Goal: Navigation & Orientation: Understand site structure

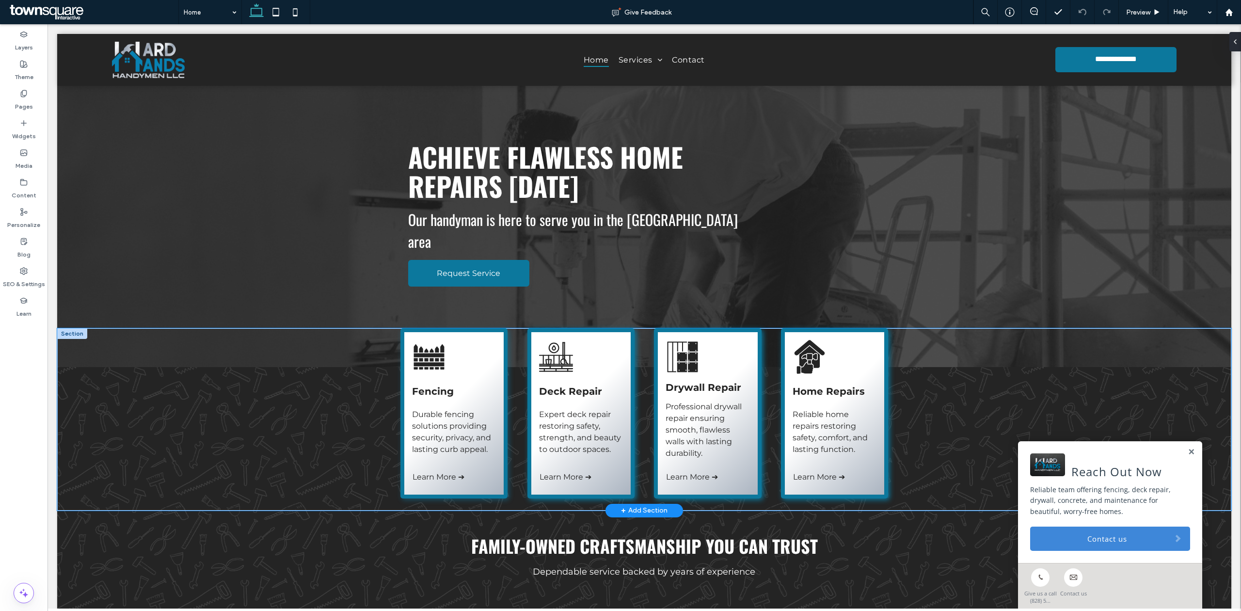
click at [136, 328] on div "Fencing Durable fencing solutions providing security, privacy, and lasting curb…" at bounding box center [644, 419] width 1174 height 182
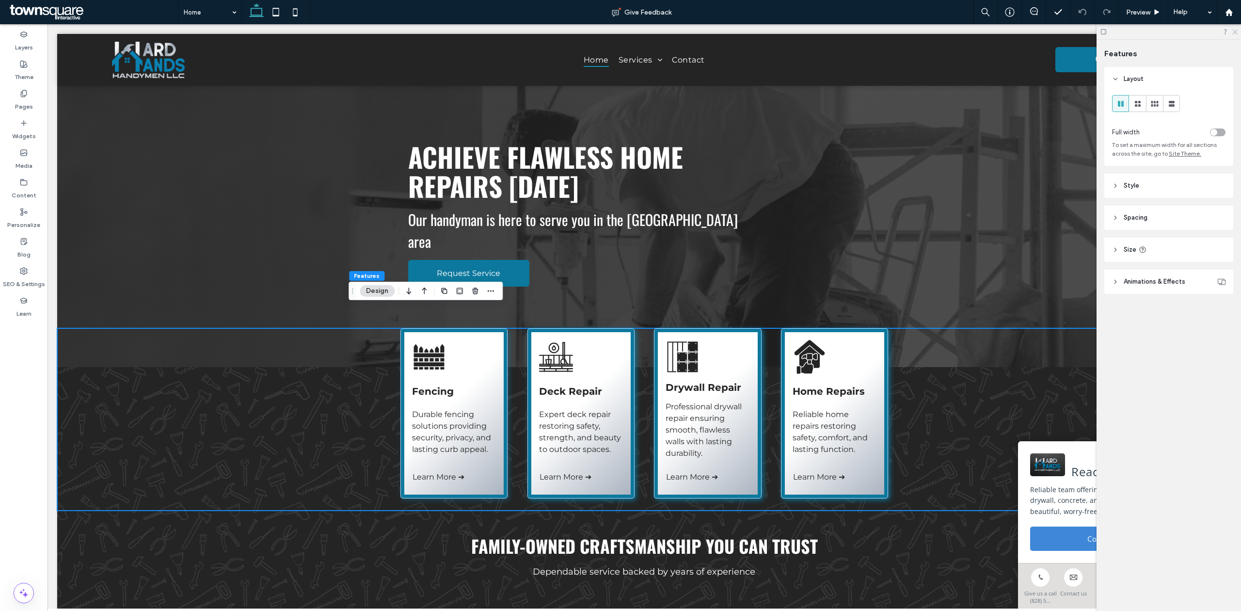
click at [1237, 32] on icon at bounding box center [1234, 31] width 6 height 6
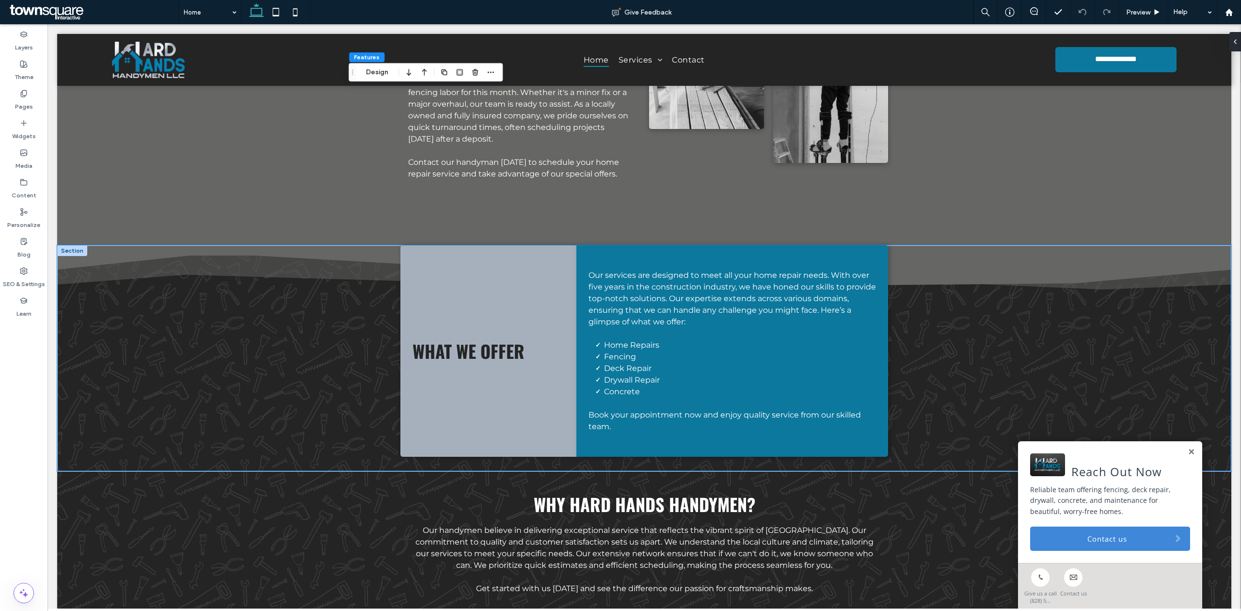
scroll to position [910, 0]
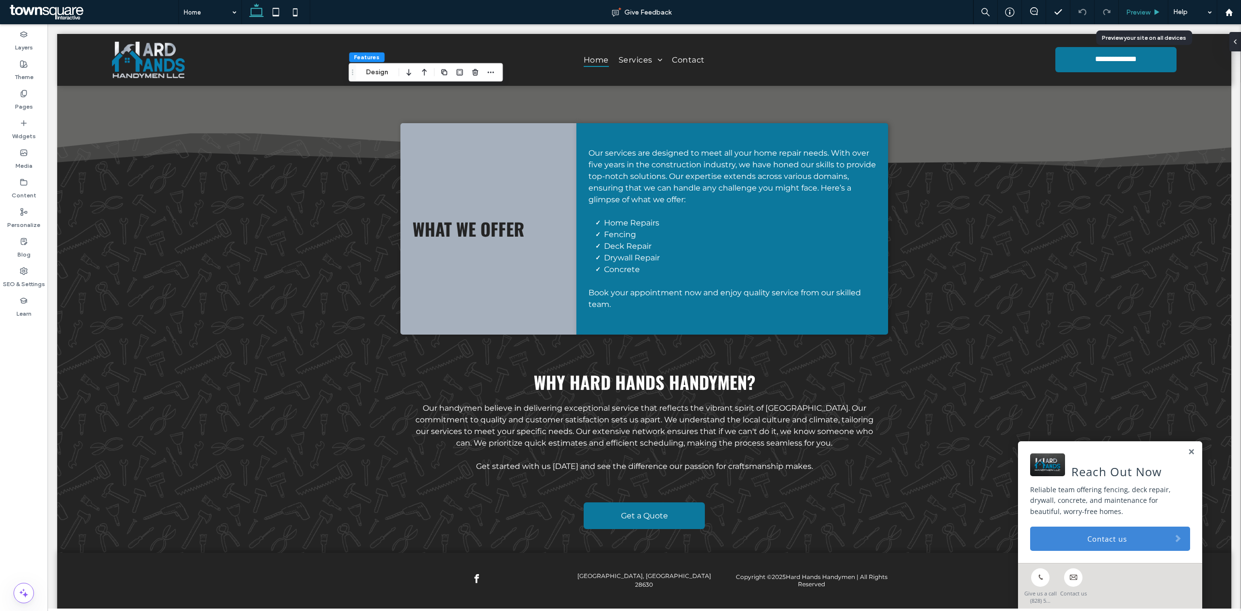
click at [1158, 9] on icon at bounding box center [1156, 12] width 7 height 7
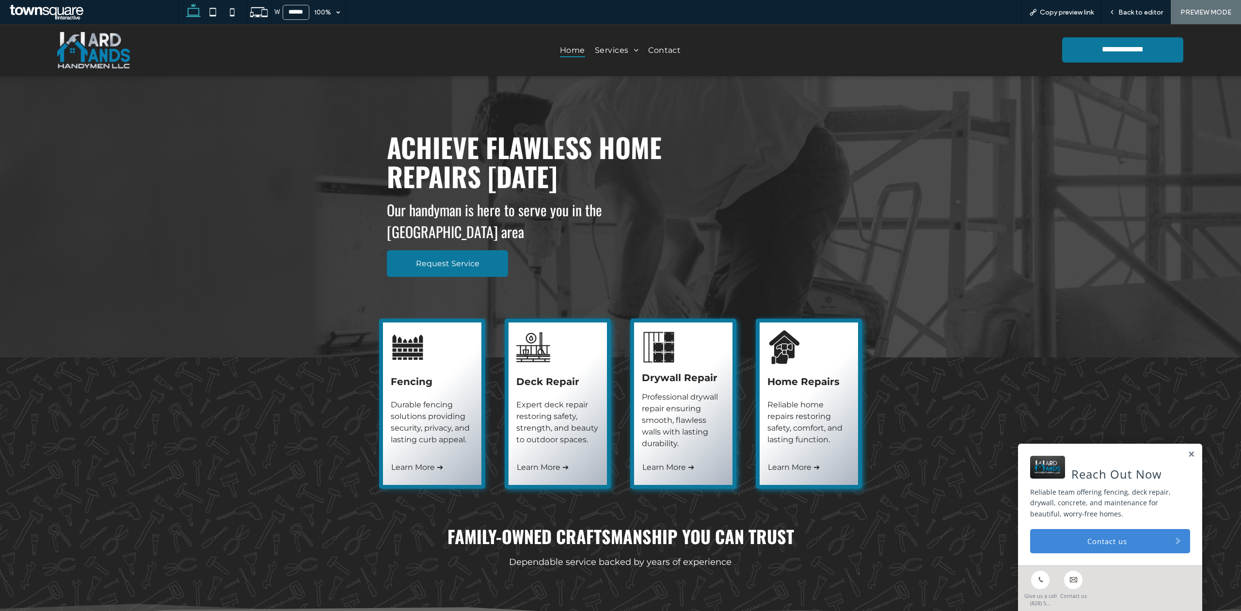
click at [448, 227] on div "Achieve Flawless Home Repairs [DATE] Our handyman is here to serve you in the […" at bounding box center [551, 205] width 345 height 160
click at [456, 259] on span "Request Service" at bounding box center [447, 263] width 63 height 9
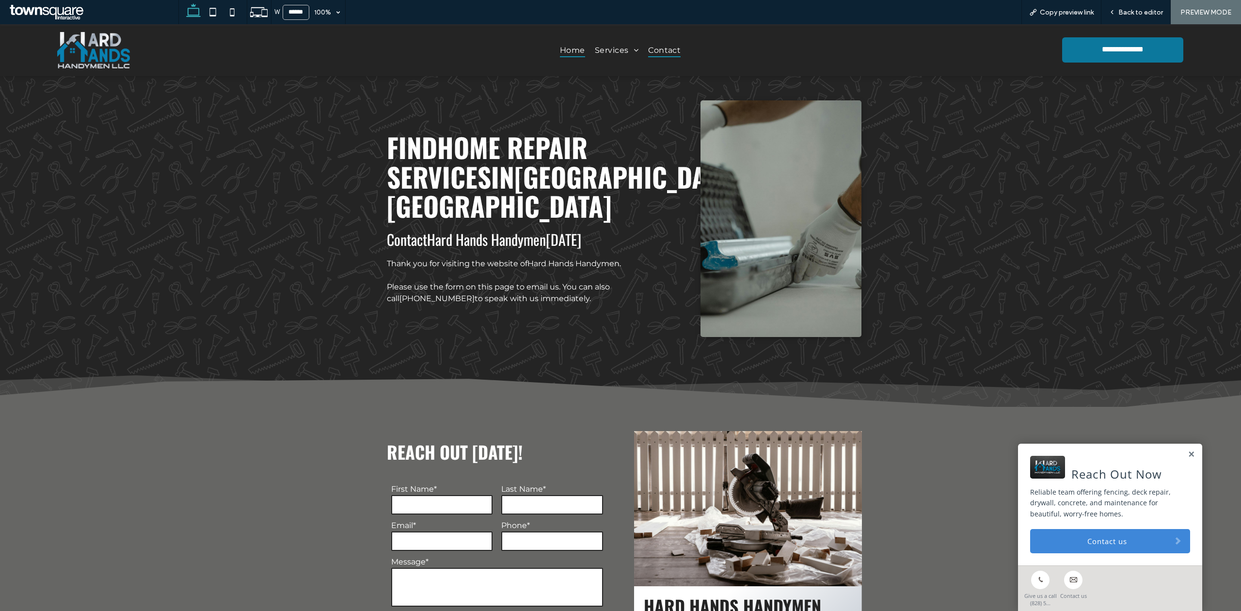
click at [575, 51] on span "Home" at bounding box center [572, 50] width 25 height 14
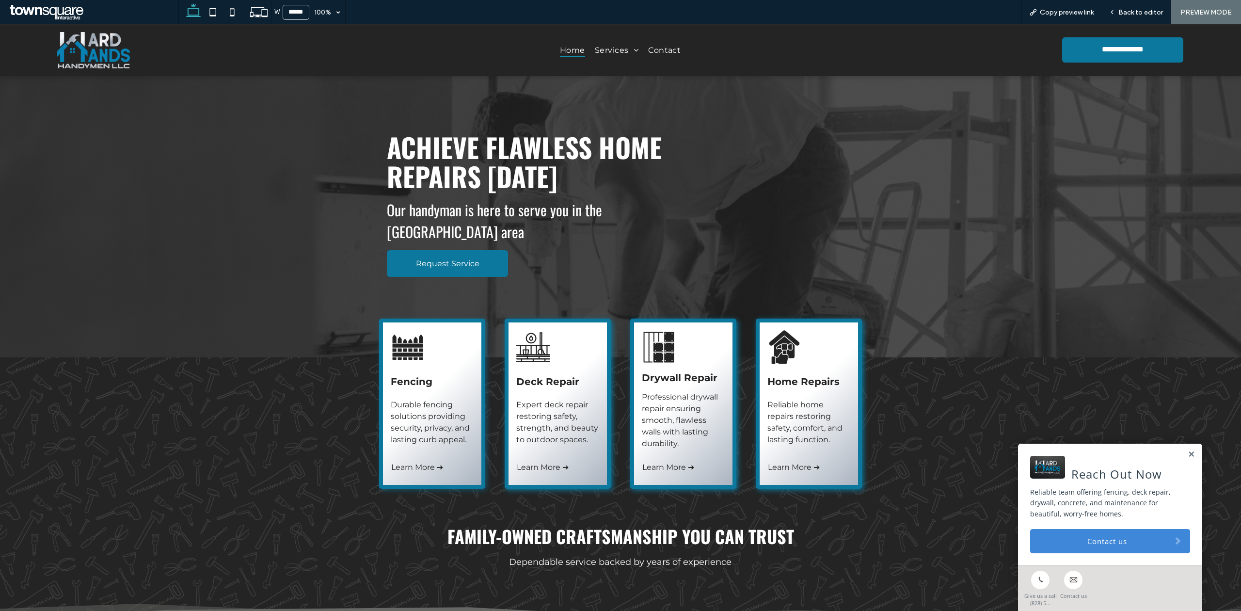
scroll to position [64, 0]
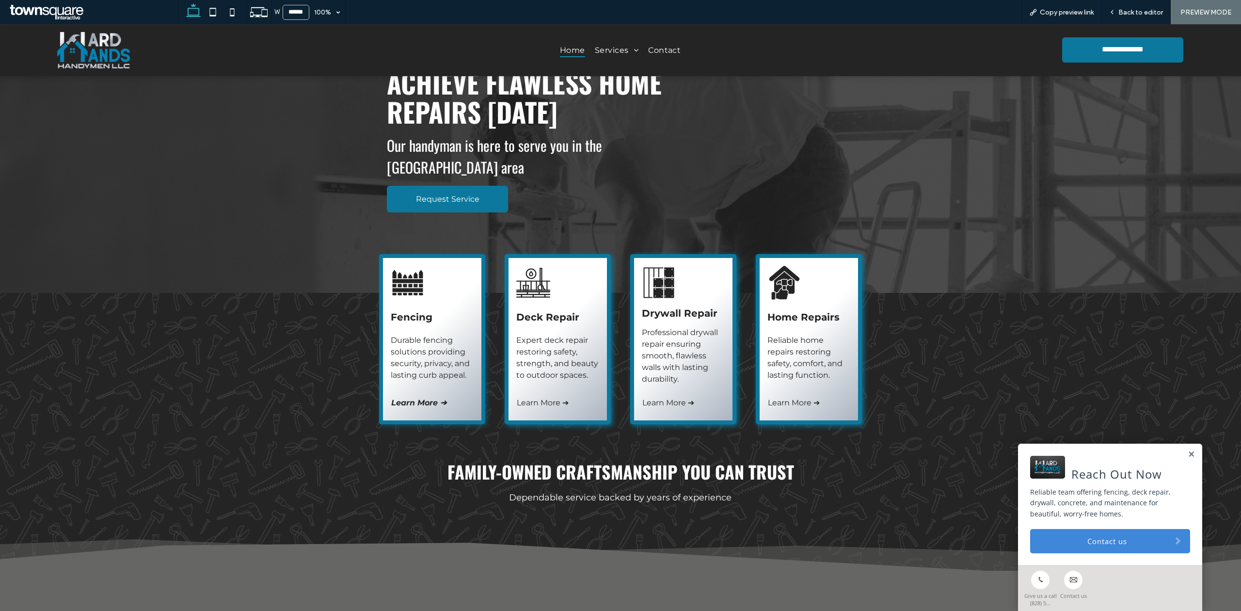
click at [429, 398] on span "Learn More ➔" at bounding box center [418, 402] width 55 height 9
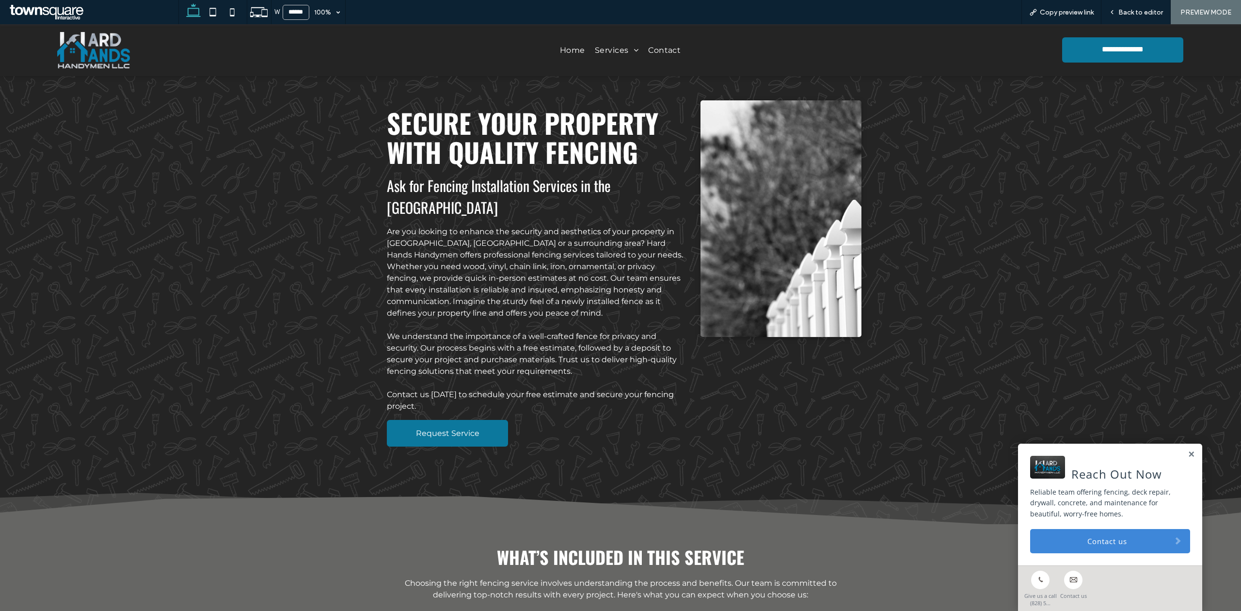
click at [477, 421] on link "Request Service" at bounding box center [447, 433] width 121 height 27
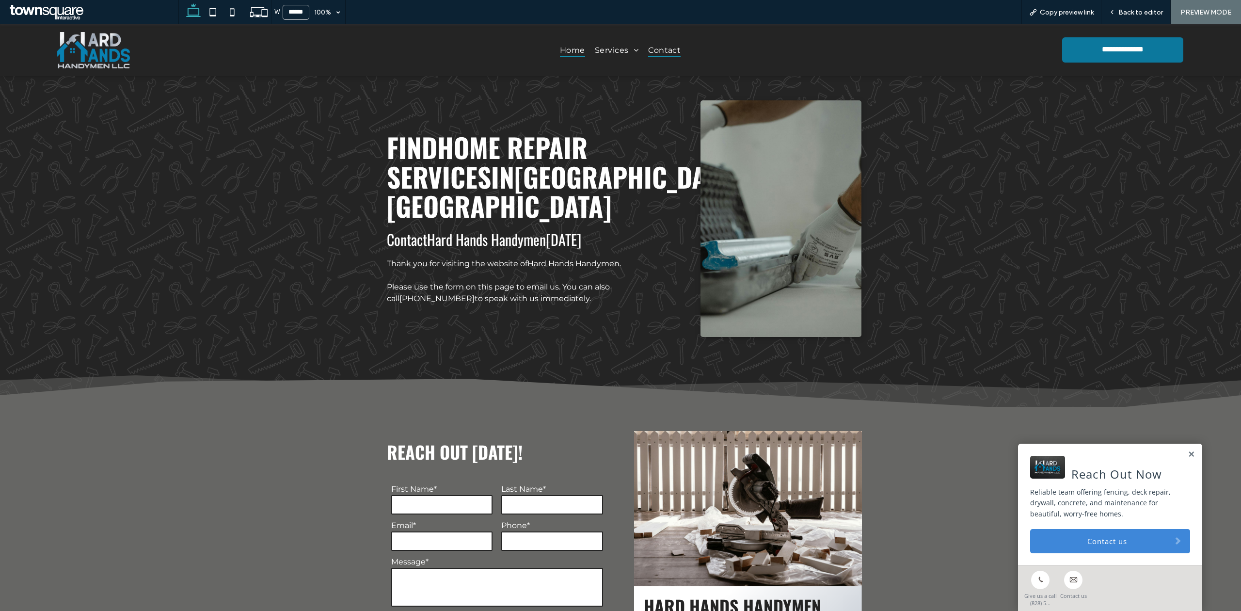
click at [560, 46] on span "Home" at bounding box center [572, 50] width 25 height 14
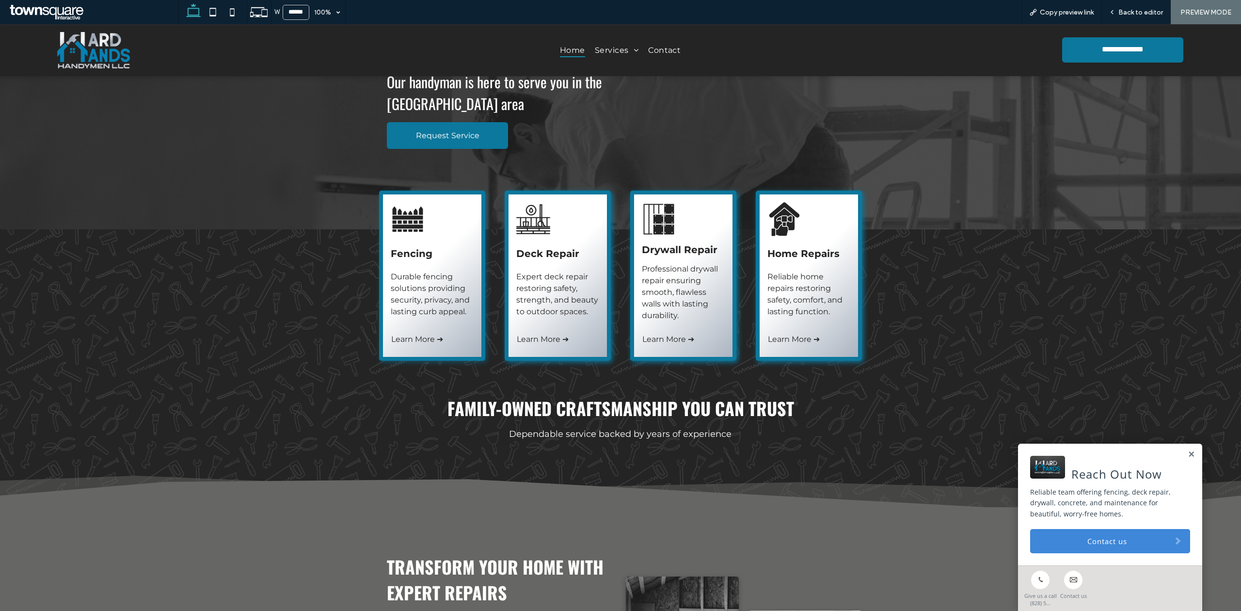
scroll to position [129, 0]
click at [559, 343] on div "Fencing Durable fencing solutions providing security, privacy, and lasting curb…" at bounding box center [621, 281] width 582 height 182
click at [561, 333] on span "Learn More ➔" at bounding box center [544, 337] width 55 height 9
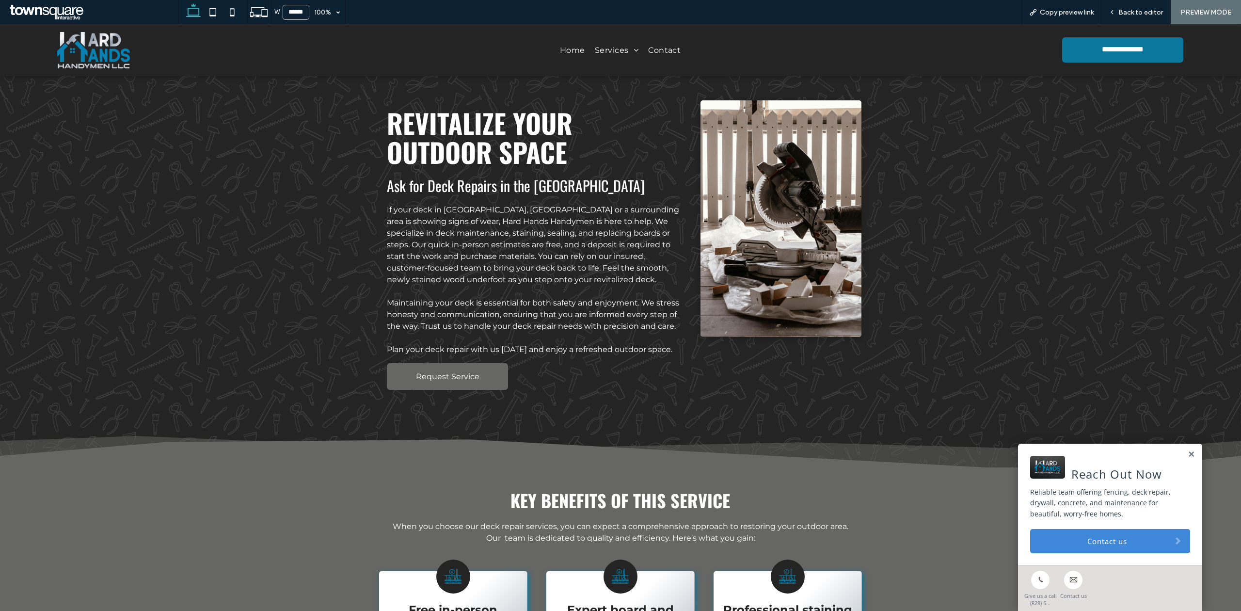
click at [487, 379] on link "Request Service" at bounding box center [447, 376] width 121 height 27
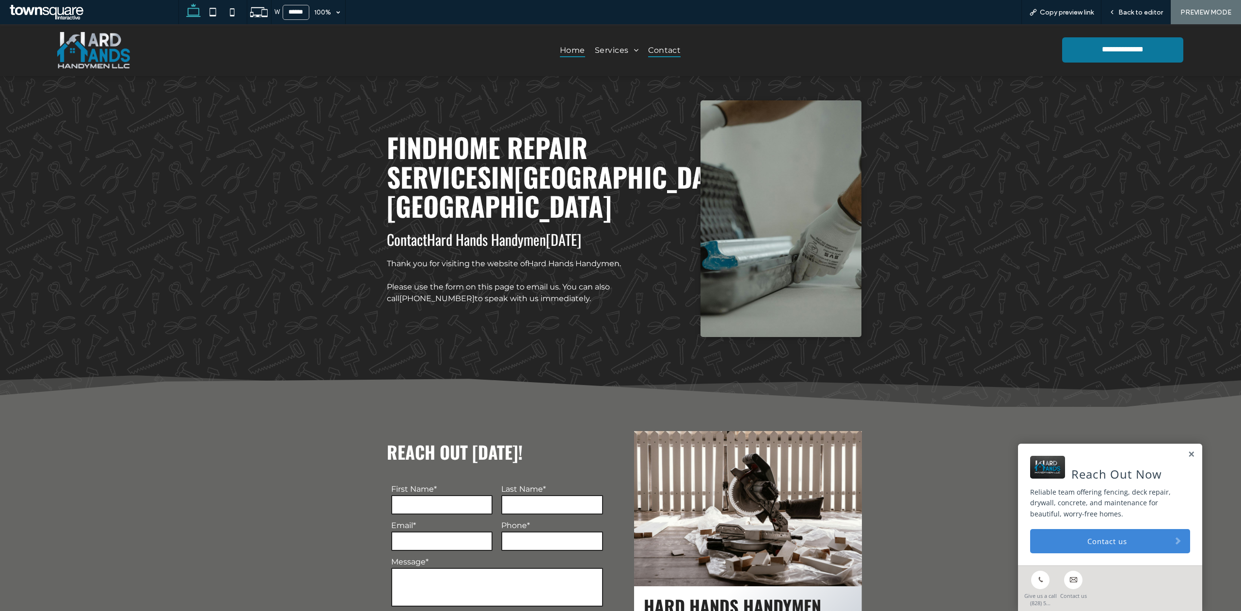
click at [560, 56] on span "Home" at bounding box center [572, 50] width 25 height 14
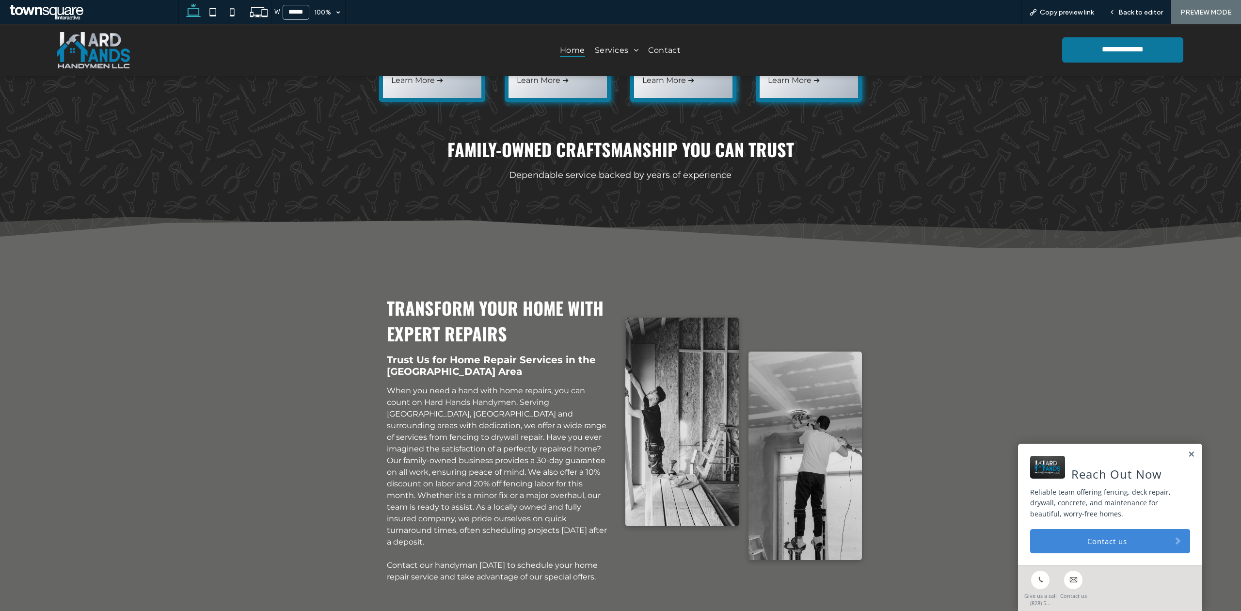
scroll to position [258, 0]
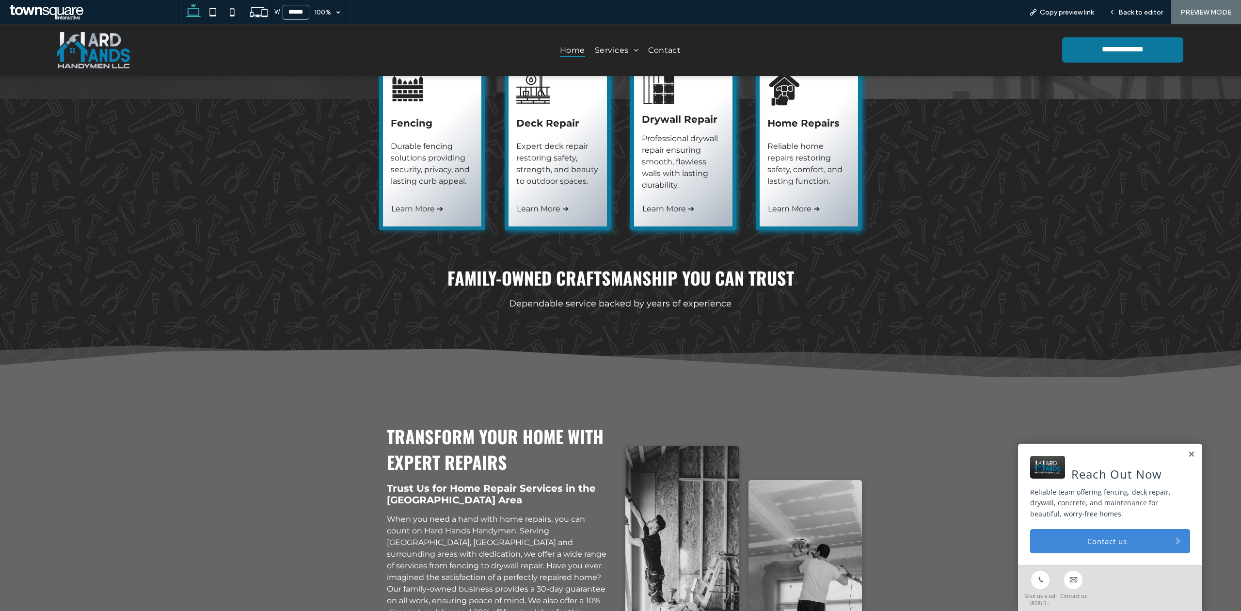
click at [683, 172] on div "Drywall Repair Professional drywall repair ensuring smooth, flawless walls with…" at bounding box center [683, 145] width 106 height 170
click at [681, 204] on span "Learn More ➔" at bounding box center [669, 208] width 55 height 9
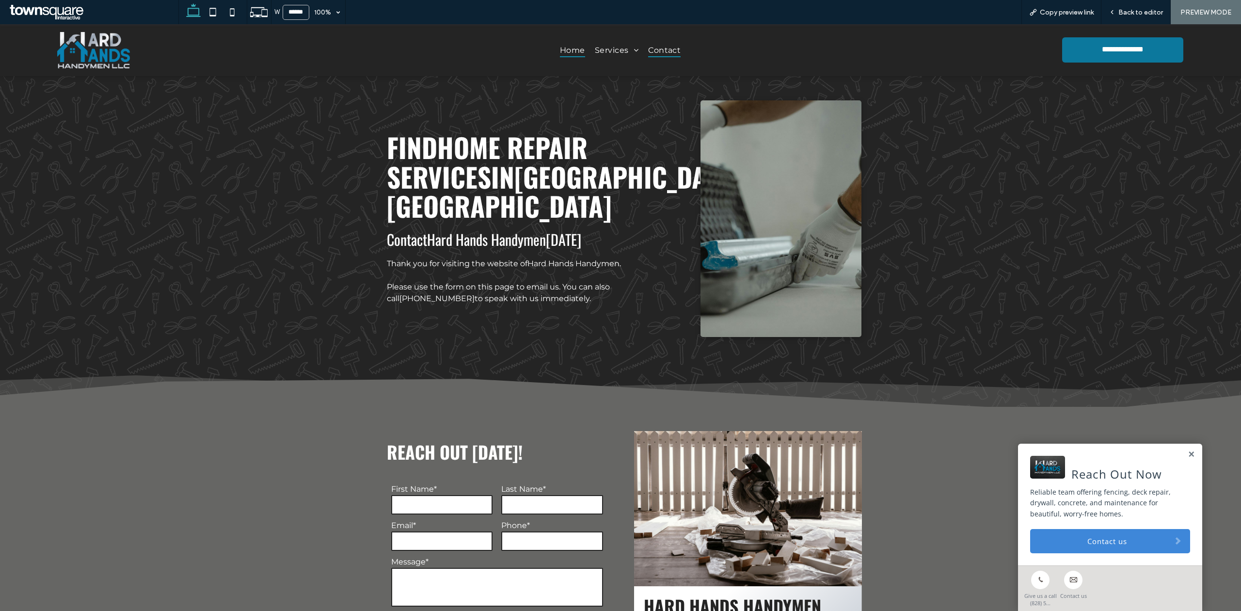
drag, startPoint x: 568, startPoint y: 47, endPoint x: 530, endPoint y: 201, distance: 159.2
click at [568, 47] on span "Home" at bounding box center [572, 50] width 25 height 14
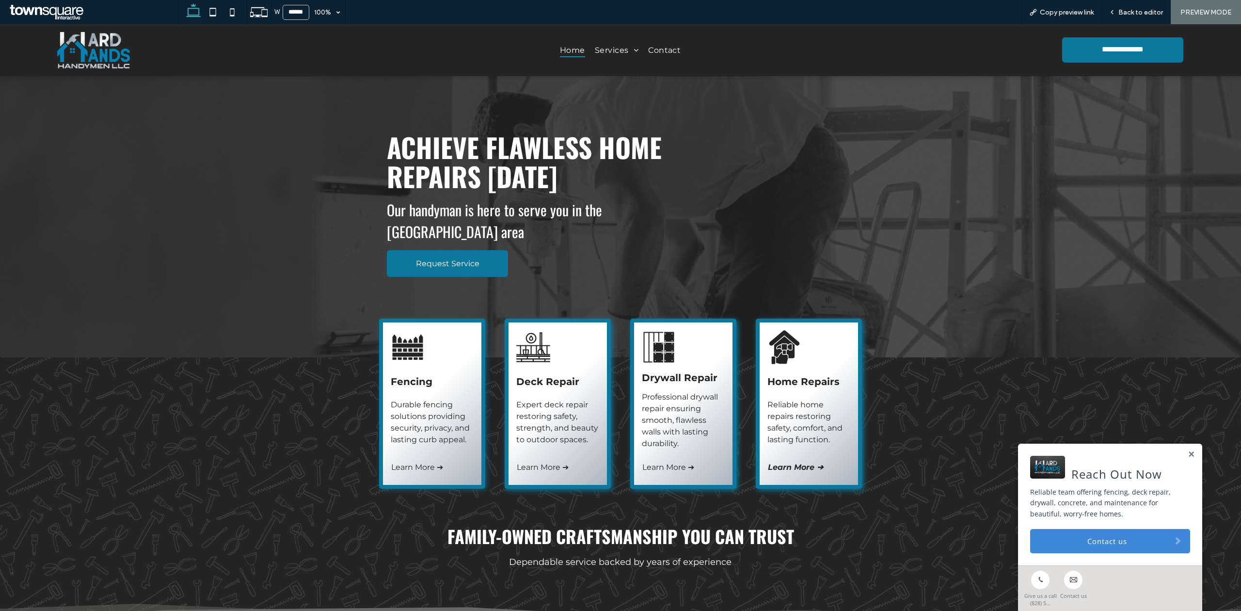
click at [807, 457] on link "Learn More ➔" at bounding box center [808, 467] width 83 height 20
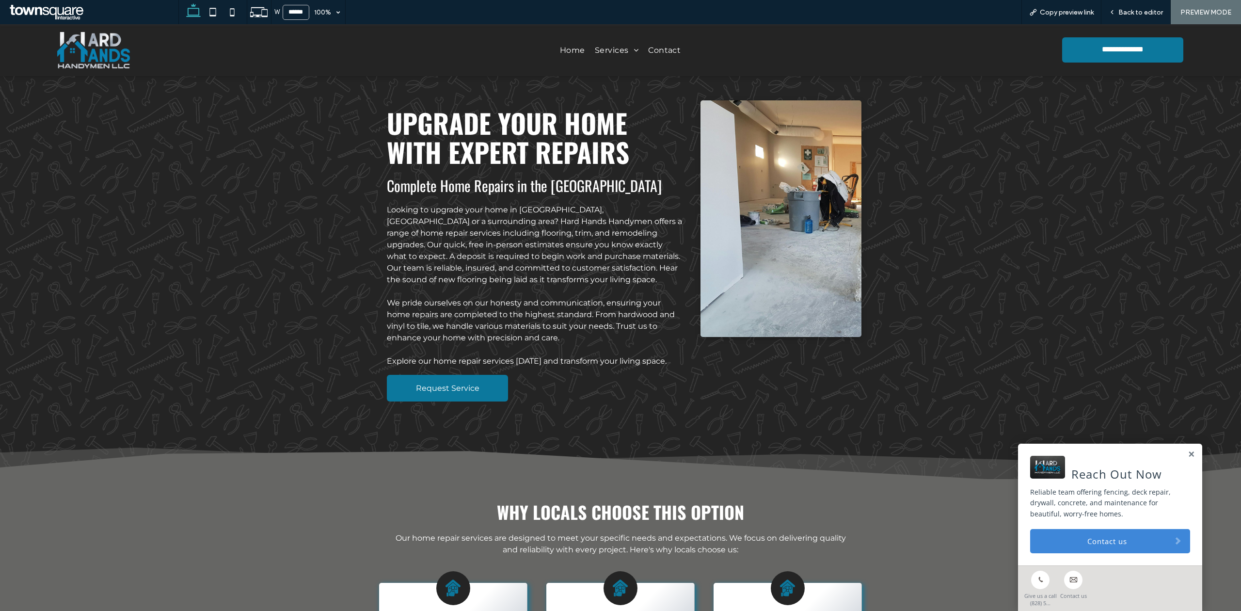
click at [487, 379] on link "Request Service" at bounding box center [447, 388] width 121 height 27
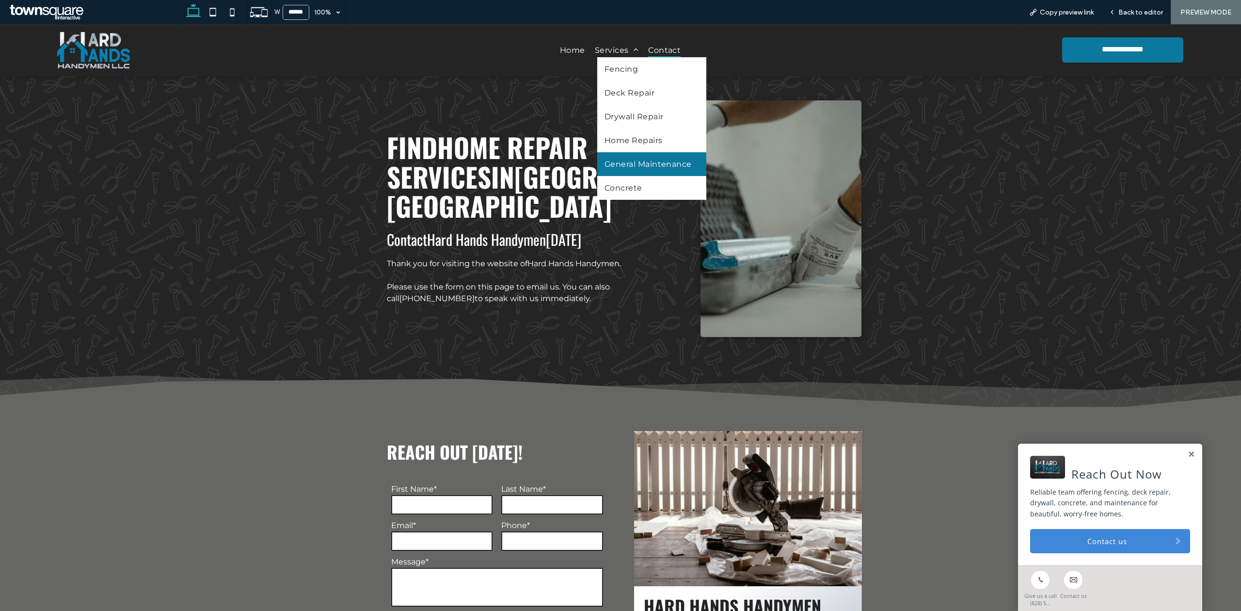
click at [617, 161] on span "General Maintenance" at bounding box center [647, 163] width 87 height 9
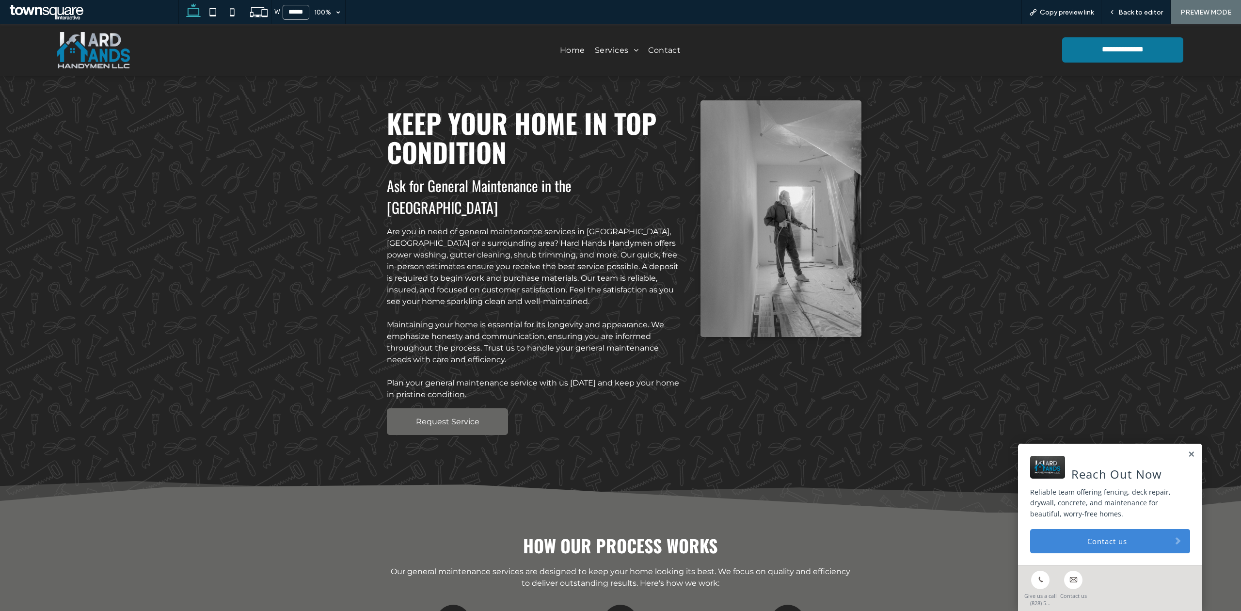
click at [425, 410] on link "Request Service" at bounding box center [447, 421] width 121 height 27
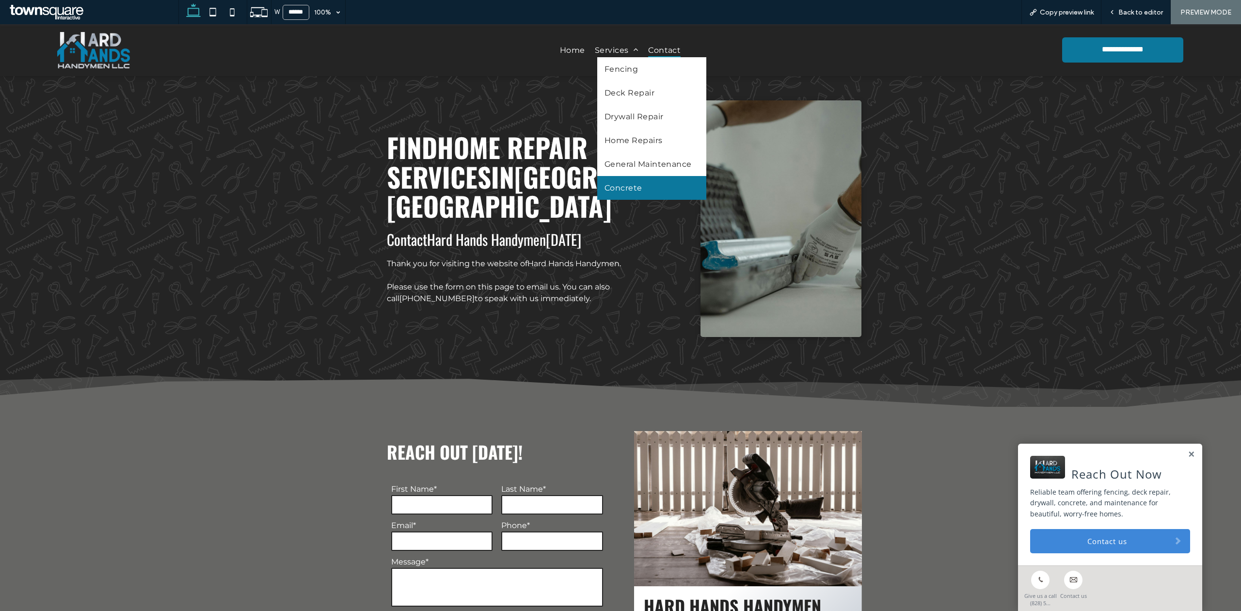
click at [605, 185] on link "Concrete" at bounding box center [651, 188] width 109 height 24
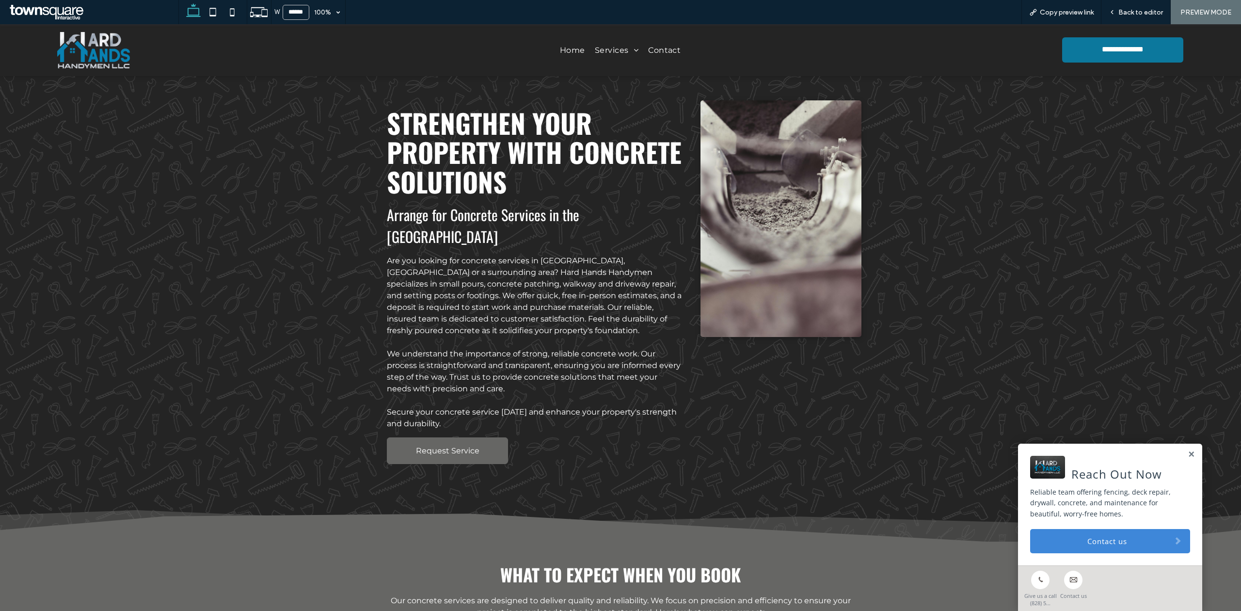
click at [475, 437] on link "Request Service" at bounding box center [447, 450] width 121 height 27
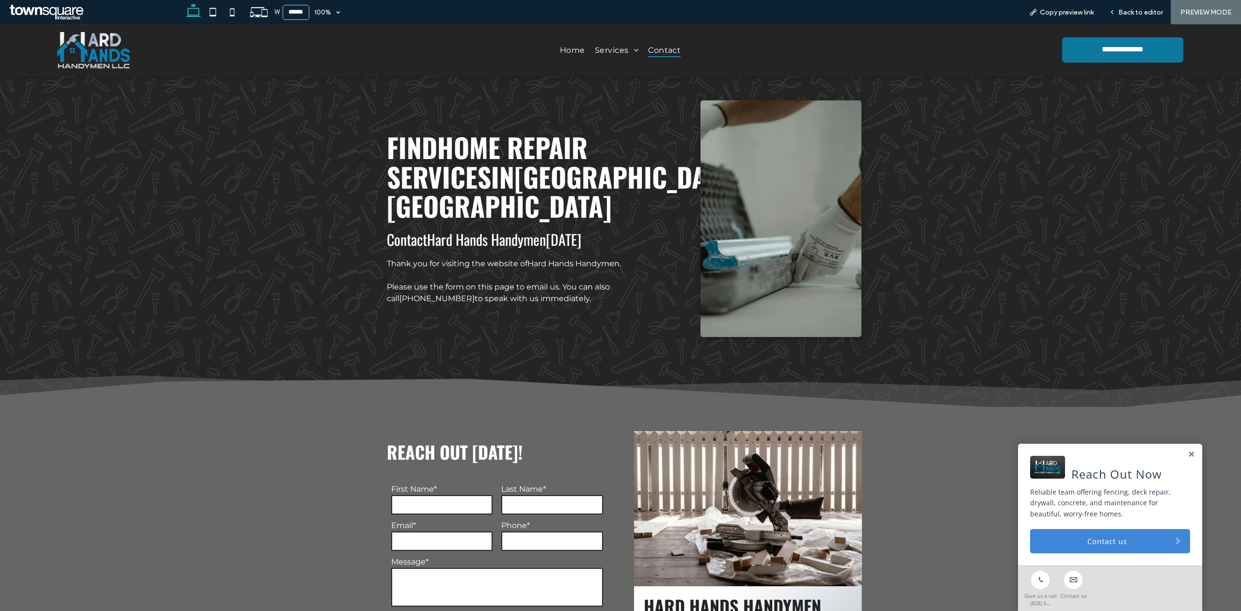
click at [576, 51] on span "Home" at bounding box center [572, 50] width 25 height 14
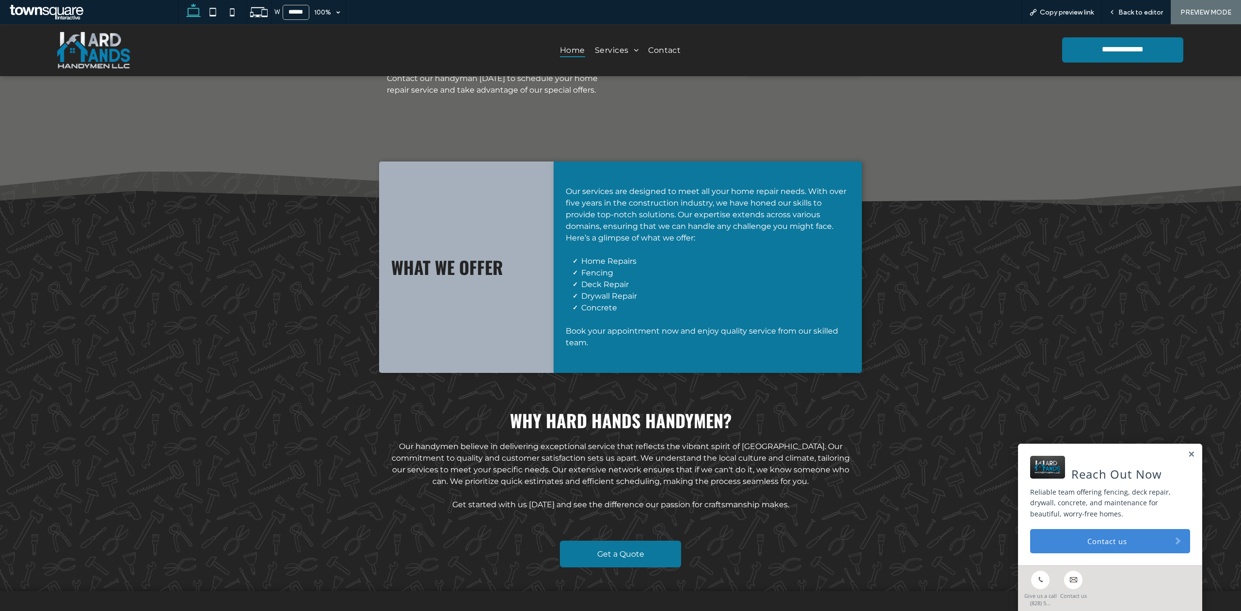
scroll to position [895, 0]
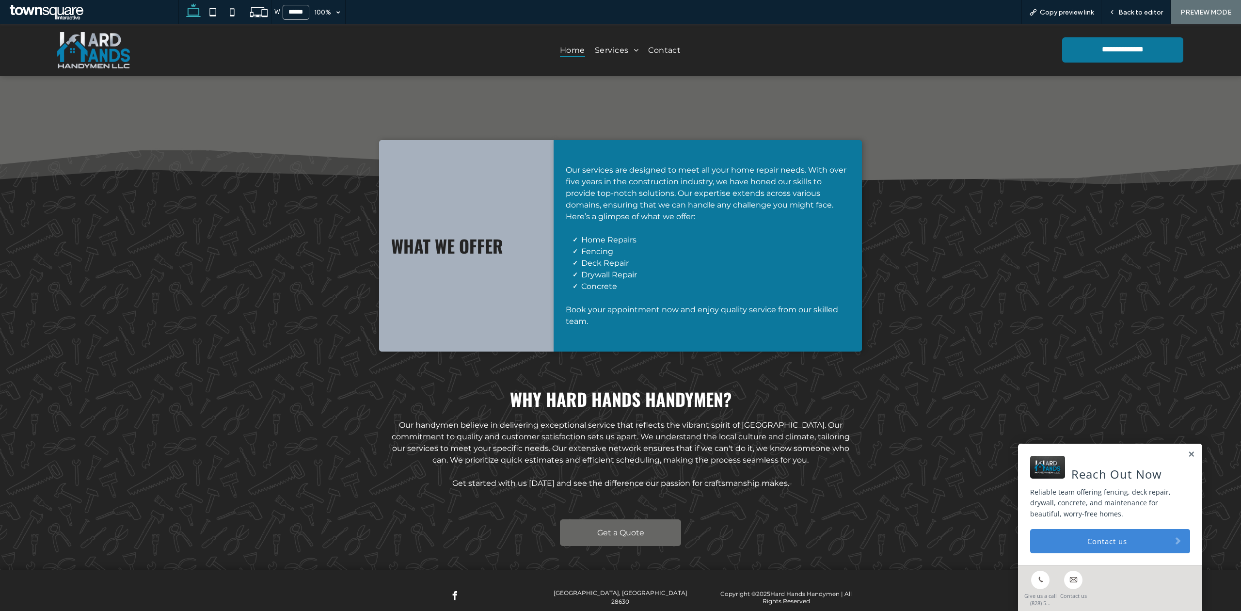
click at [605, 528] on span "Get a Quote" at bounding box center [620, 532] width 47 height 9
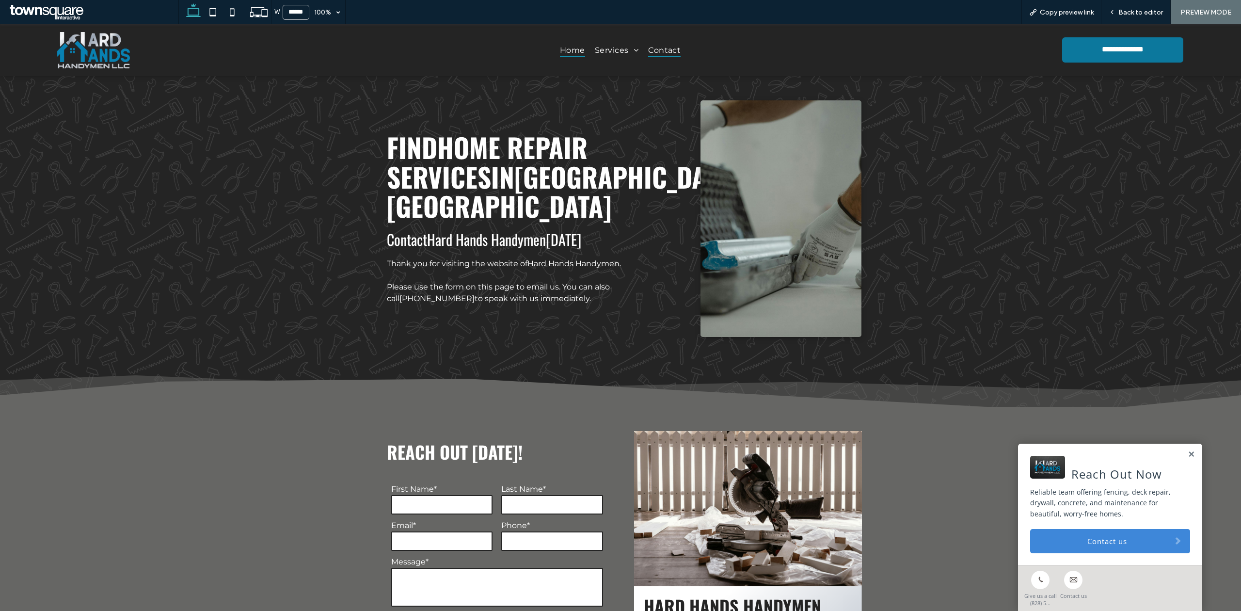
click at [580, 47] on link "Home" at bounding box center [572, 50] width 35 height 14
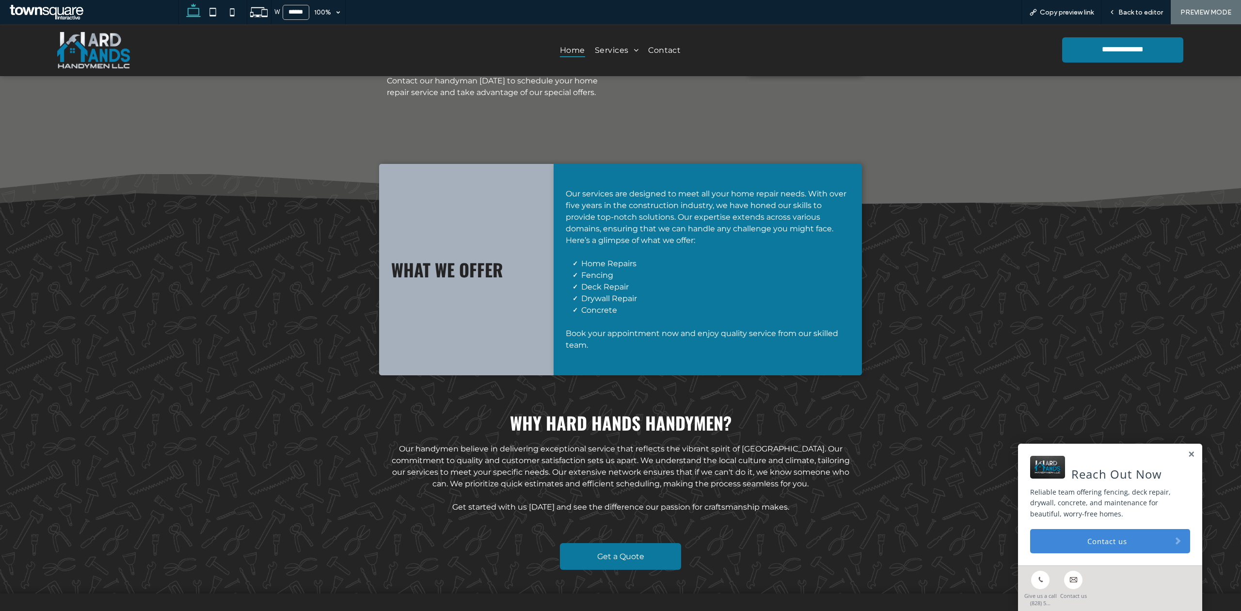
scroll to position [895, 0]
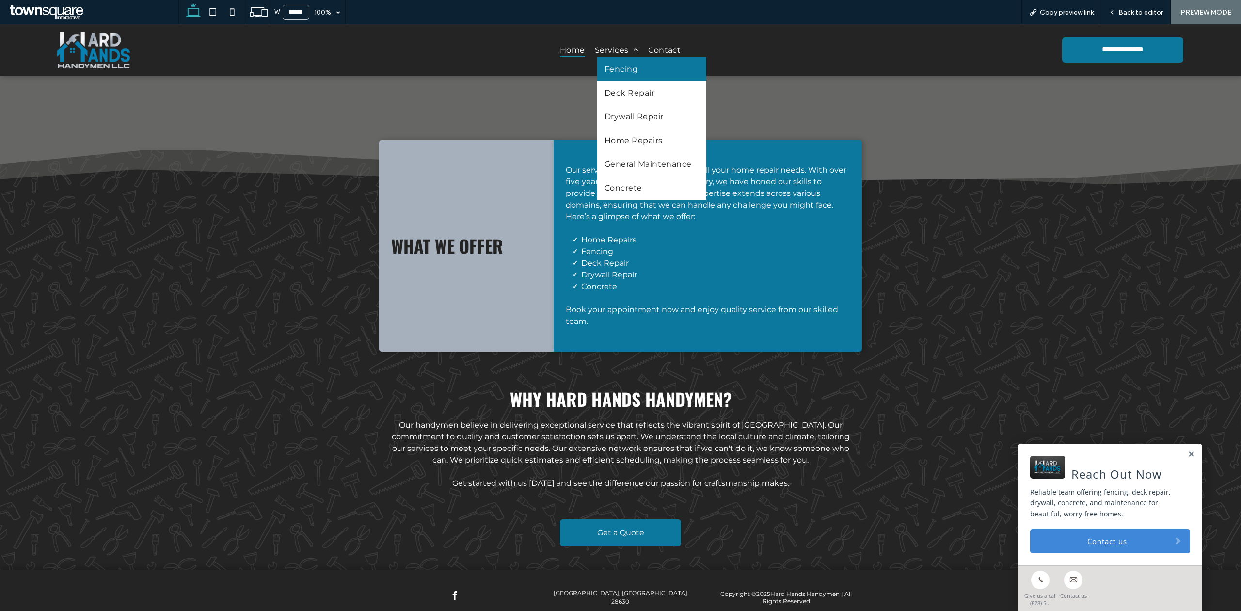
click at [621, 69] on span "Fencing" at bounding box center [620, 68] width 33 height 9
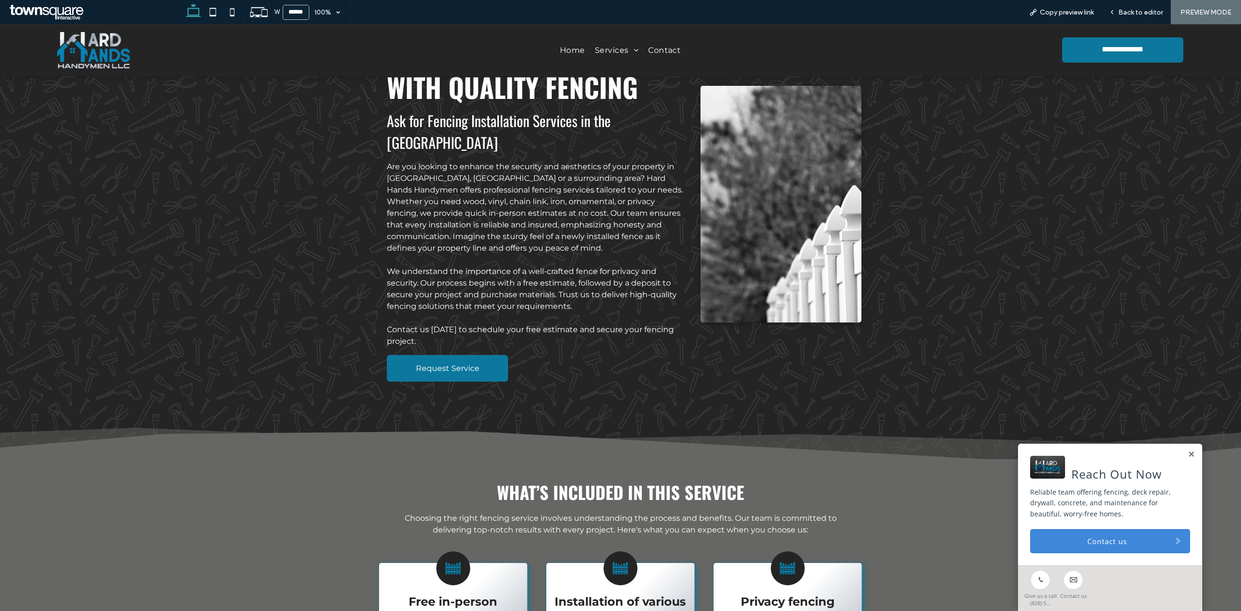
scroll to position [64, 0]
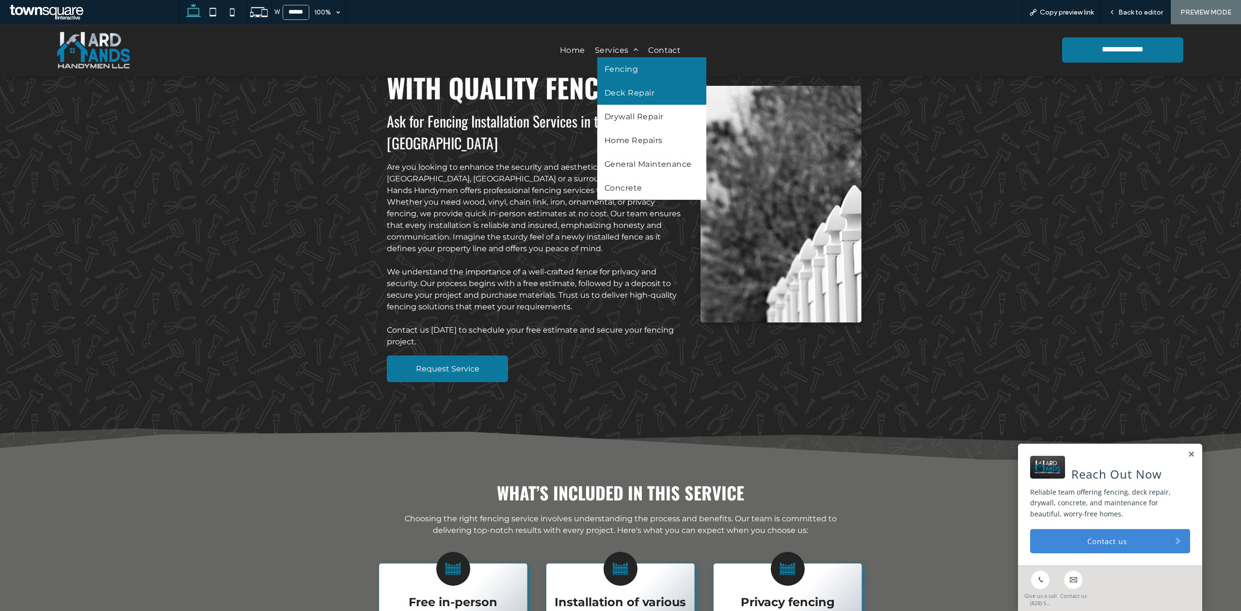
click at [619, 94] on span "Deck Repair" at bounding box center [629, 92] width 50 height 9
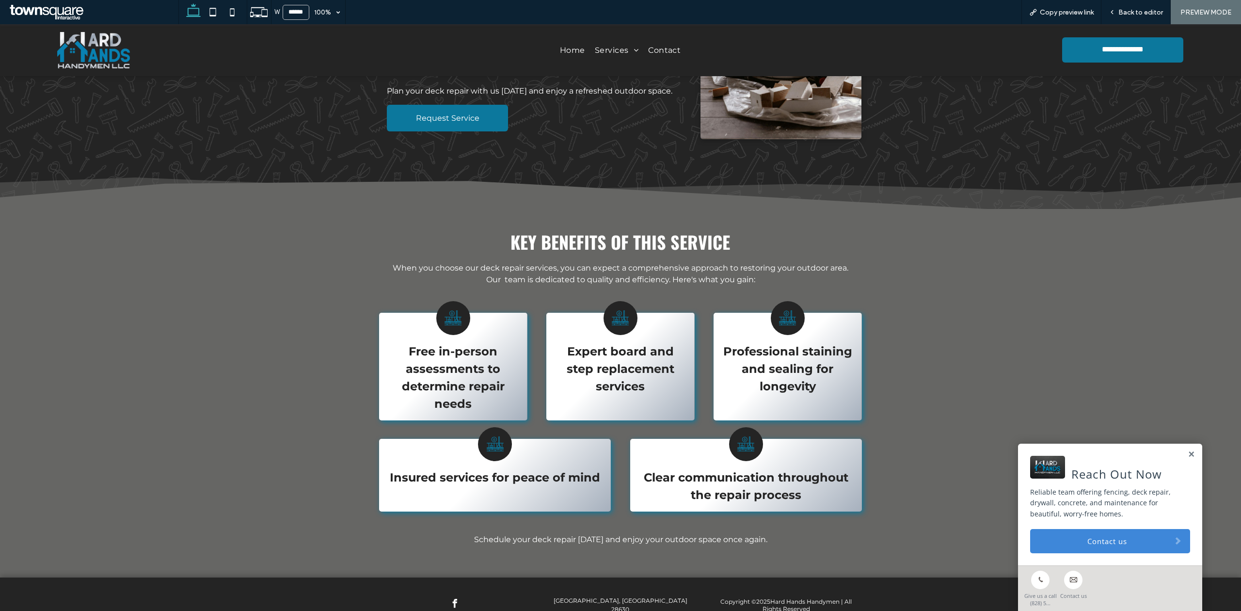
scroll to position [297, 0]
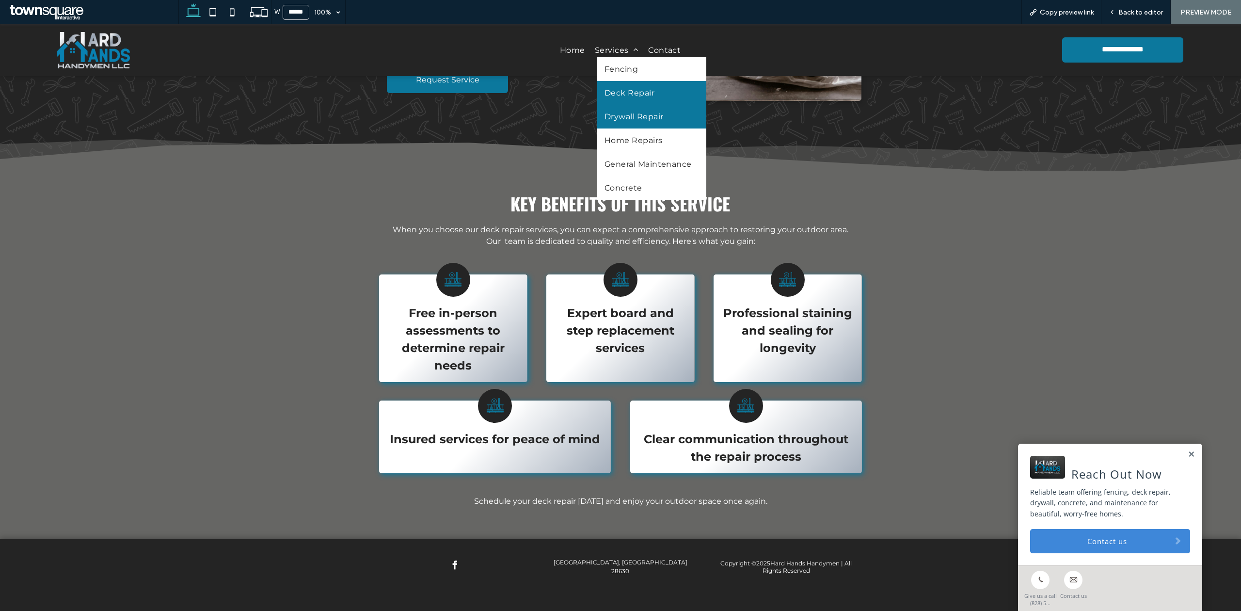
click at [604, 121] on span "Drywall Repair" at bounding box center [633, 116] width 59 height 9
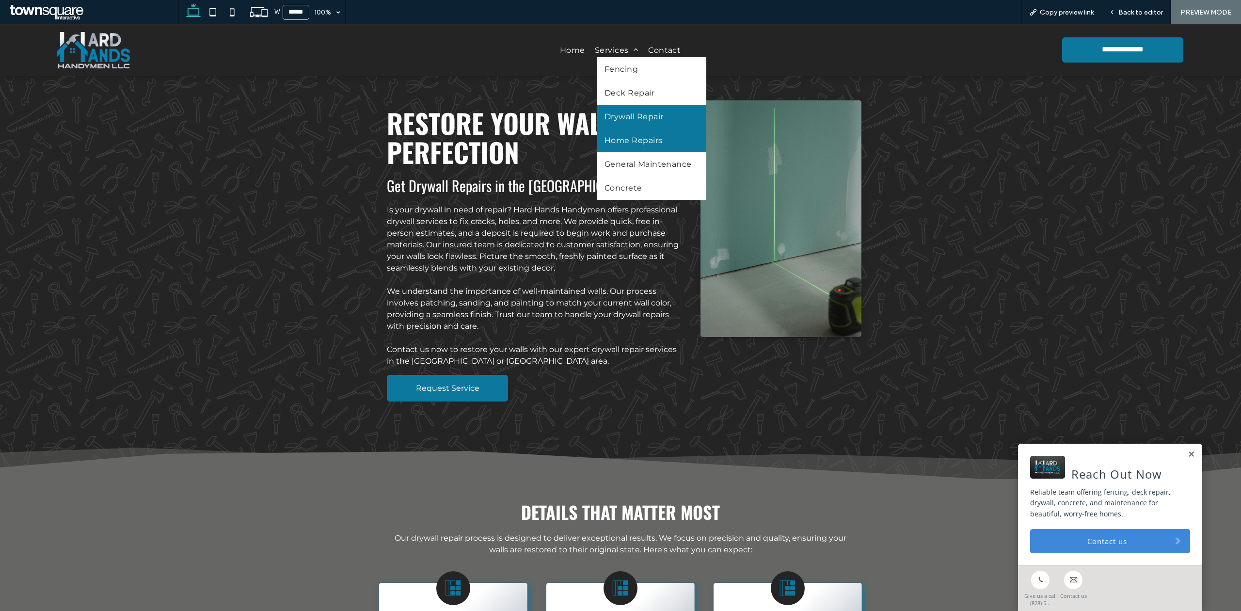
click at [613, 145] on span "Home Repairs" at bounding box center [633, 140] width 58 height 9
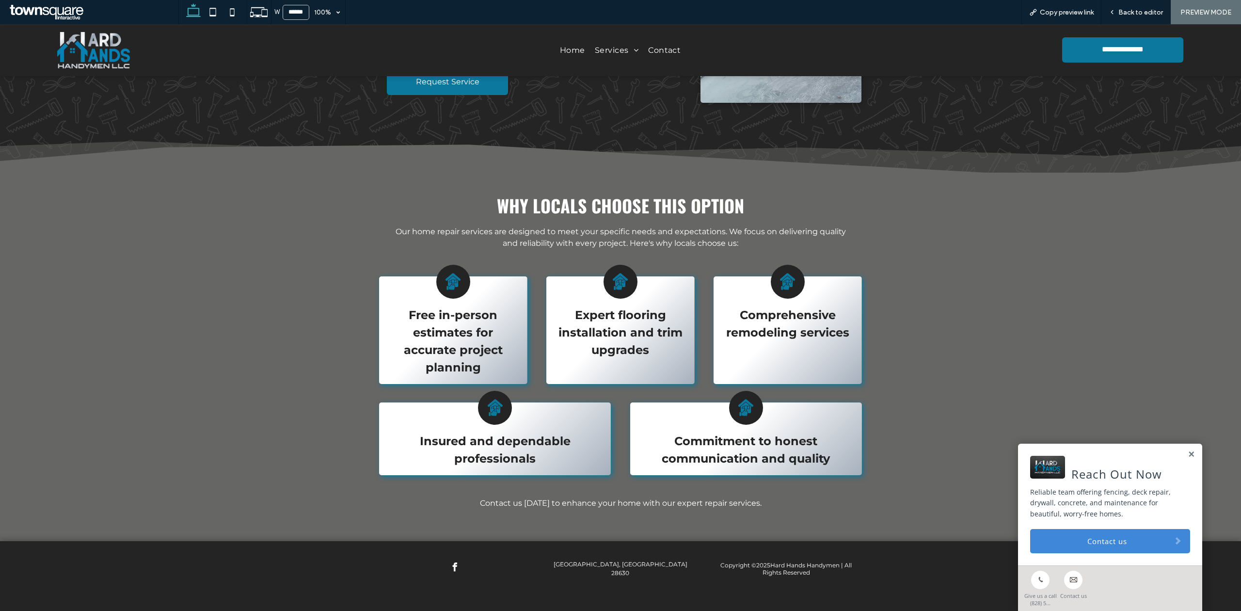
scroll to position [308, 0]
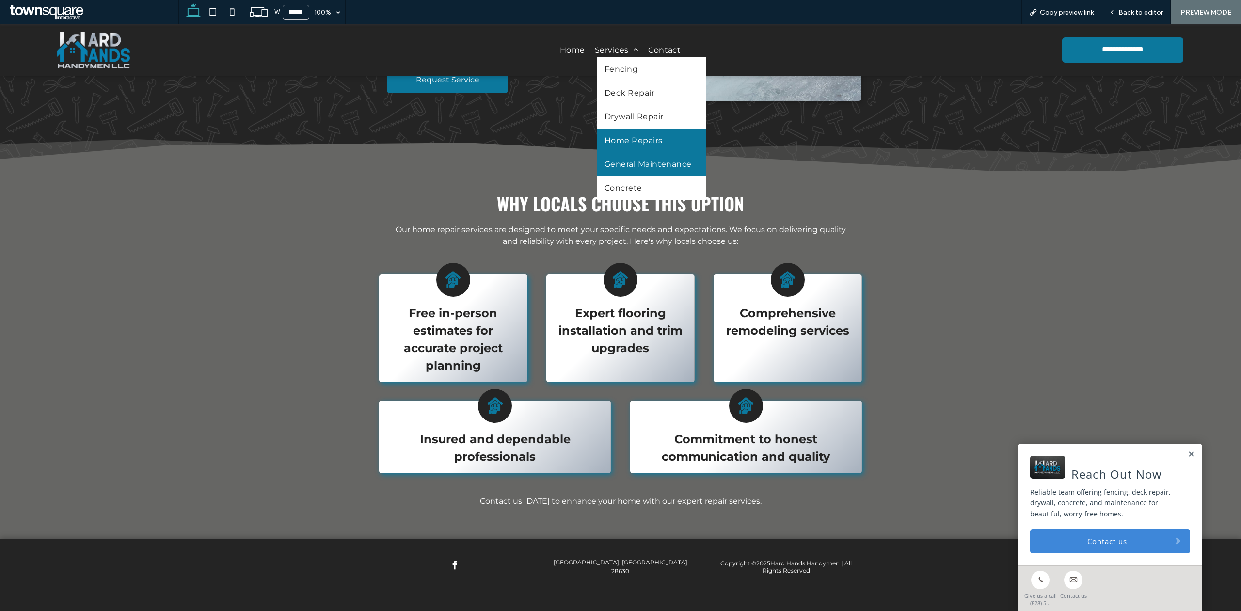
click at [611, 165] on span "General Maintenance" at bounding box center [647, 163] width 87 height 9
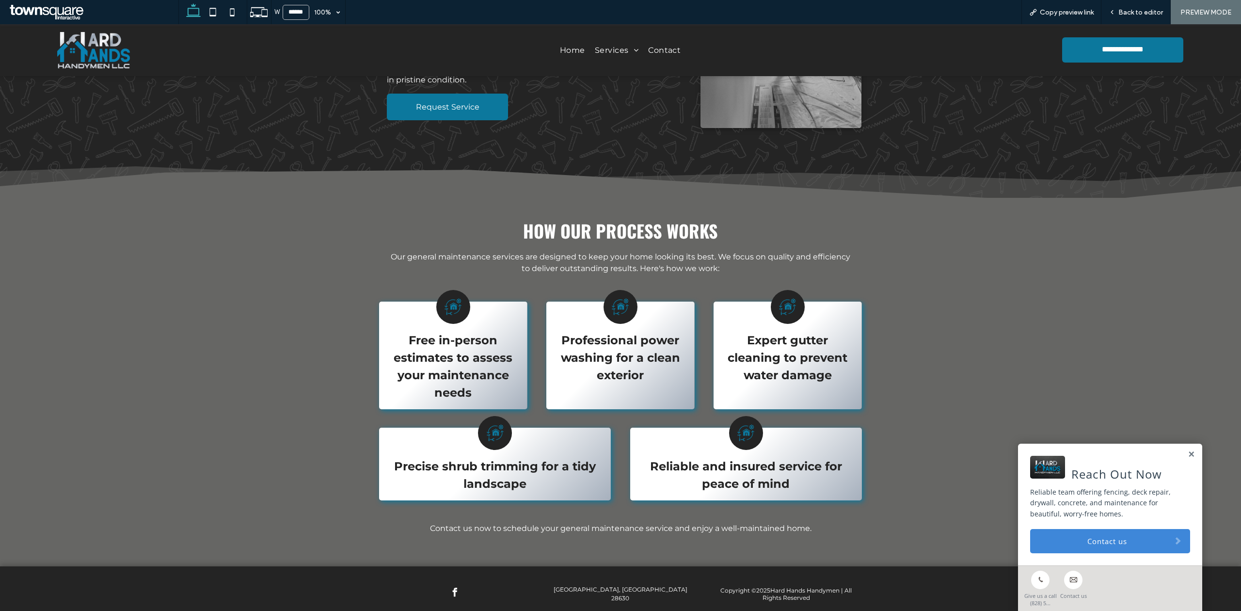
scroll to position [320, 0]
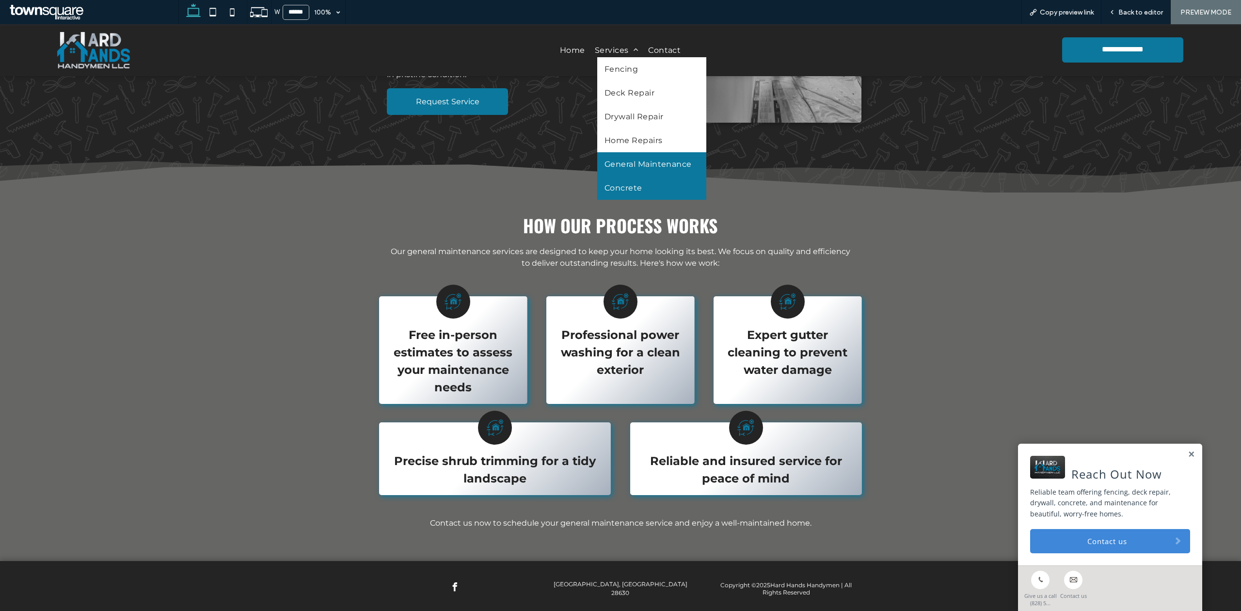
click at [619, 192] on span "Concrete" at bounding box center [623, 187] width 38 height 9
